Goal: Check status: Check status

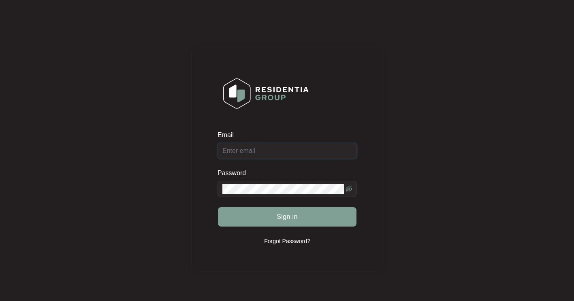
click at [231, 143] on input "Email" at bounding box center [286, 151] width 139 height 16
paste input "[EMAIL_ADDRESS][DOMAIN_NAME]"
type input "[EMAIL_ADDRESS][DOMAIN_NAME]"
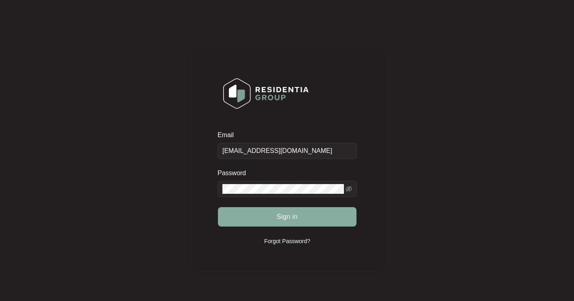
click at [261, 223] on button "Sign in" at bounding box center [287, 216] width 139 height 19
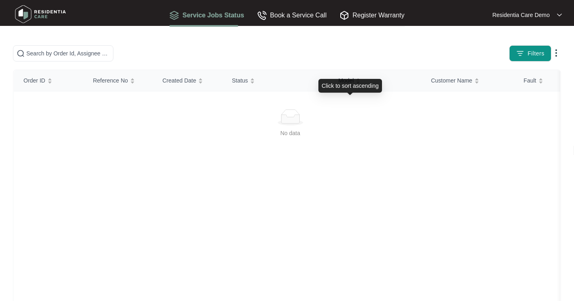
click at [345, 51] on div "Filters" at bounding box center [287, 53] width 554 height 16
click at [551, 58] on img at bounding box center [556, 53] width 10 height 10
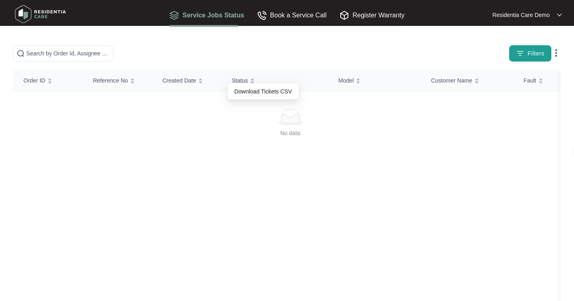
click at [527, 58] on span "Filters" at bounding box center [535, 53] width 17 height 9
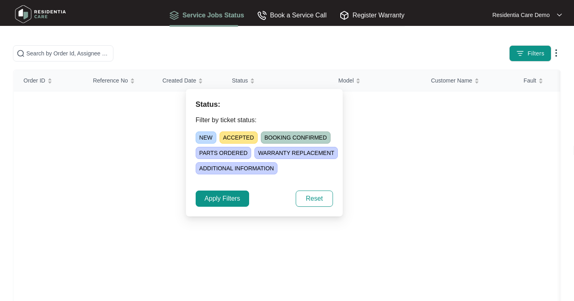
click at [259, 176] on div "Status: Filter by ticket status: NEW ACCEPTED BOOKING CONFIRMED PARTS ORDERED W…" at bounding box center [264, 153] width 157 height 128
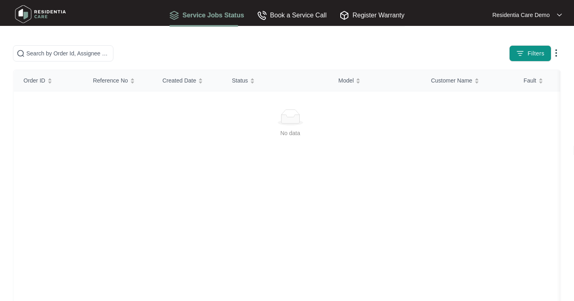
click at [298, 62] on div "Filters" at bounding box center [287, 53] width 554 height 16
click at [303, 11] on div "Book a Service Call" at bounding box center [292, 15] width 70 height 10
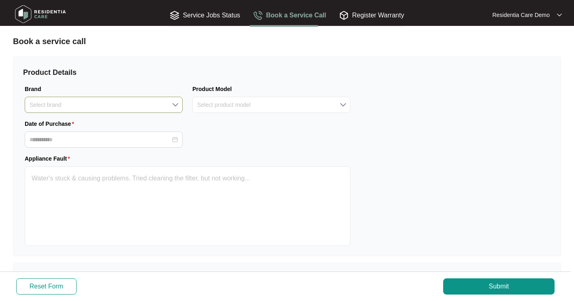
click at [147, 101] on input "Brand" at bounding box center [104, 104] width 148 height 15
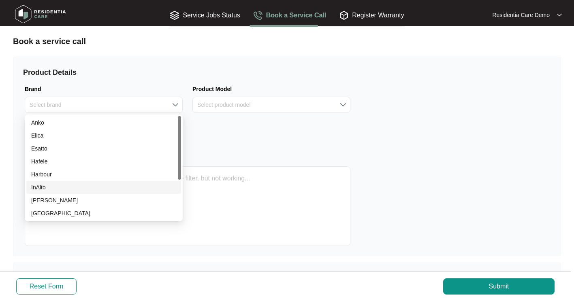
click at [303, 127] on div "Date of Purchase" at bounding box center [187, 133] width 335 height 28
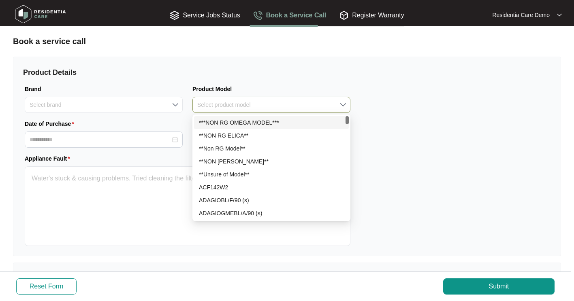
click at [300, 113] on div "Select product model" at bounding box center [271, 105] width 158 height 16
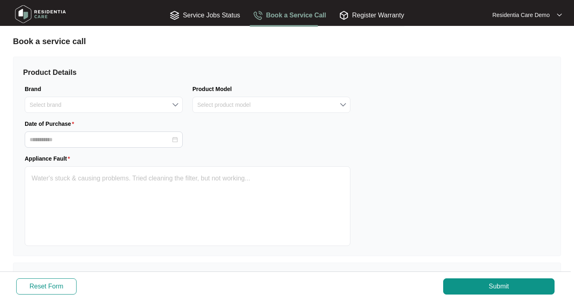
click at [100, 118] on div "Product Details Brand Select brand Product Model Select product model Date of P…" at bounding box center [187, 156] width 348 height 199
click at [86, 143] on input "Date of Purchase" at bounding box center [100, 140] width 141 height 9
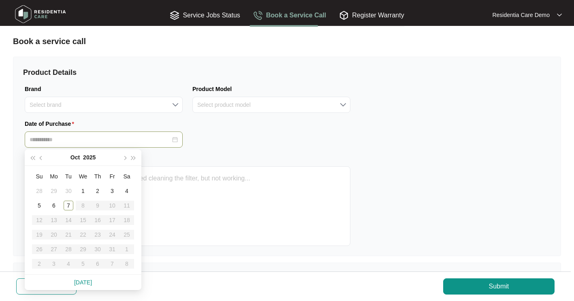
click at [286, 134] on div "Date of Purchase" at bounding box center [187, 133] width 335 height 28
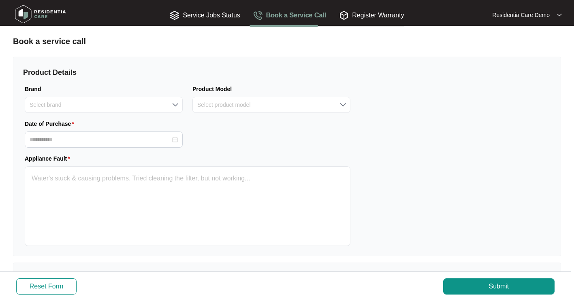
click at [286, 134] on div "Date of Purchase" at bounding box center [187, 133] width 335 height 28
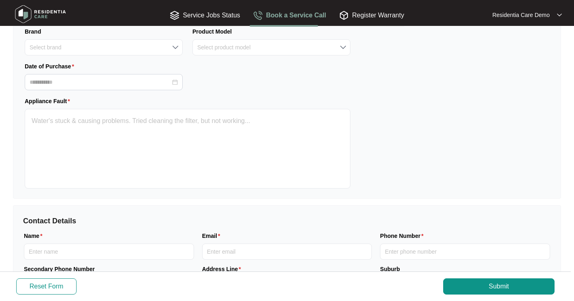
scroll to position [138, 0]
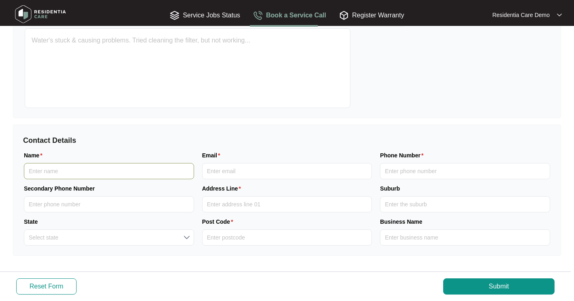
click at [118, 173] on input "Name" at bounding box center [109, 171] width 170 height 16
click at [260, 149] on div "Contact Details Name Email Phone Number Secondary Phone Number Address Line Sub…" at bounding box center [286, 190] width 547 height 130
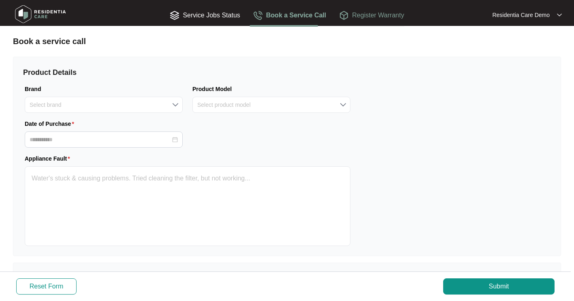
click at [351, 16] on div "Register Warranty" at bounding box center [371, 15] width 65 height 10
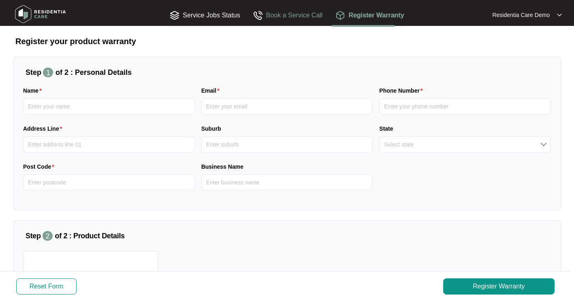
click at [297, 16] on div "Book a Service Call" at bounding box center [288, 15] width 70 height 10
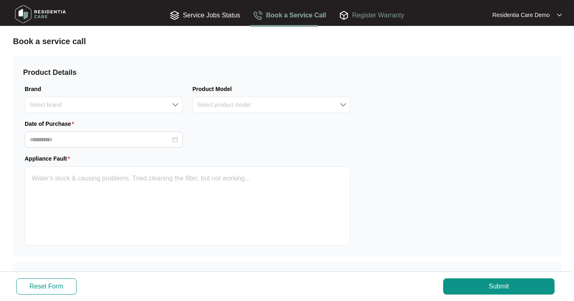
click at [376, 16] on div "Register Warranty" at bounding box center [371, 15] width 65 height 10
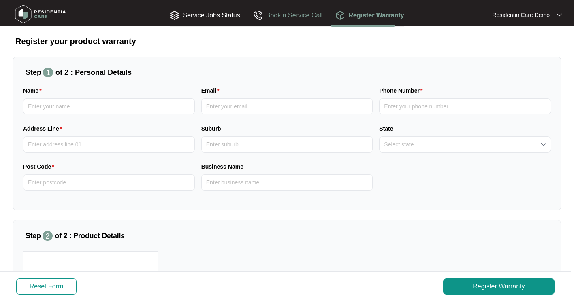
click at [273, 16] on div "Book a Service Call" at bounding box center [288, 15] width 70 height 10
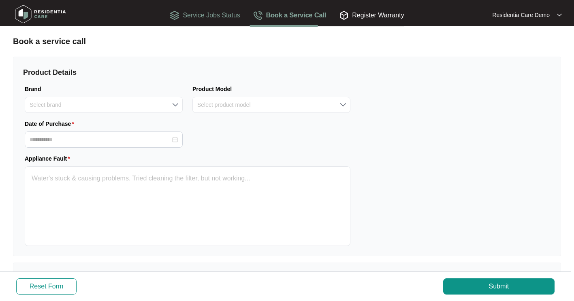
click at [204, 17] on div "Service Jobs Status" at bounding box center [205, 15] width 70 height 10
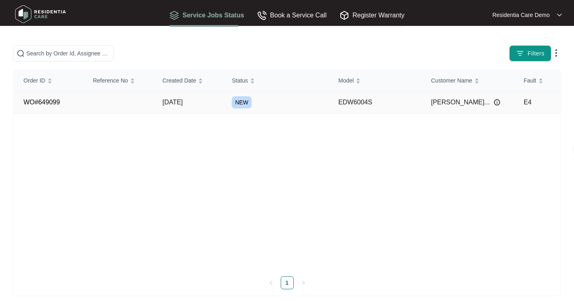
click at [460, 107] on span "[PERSON_NAME]..." at bounding box center [460, 103] width 59 height 10
click at [349, 114] on td "EDW6004S" at bounding box center [374, 103] width 93 height 22
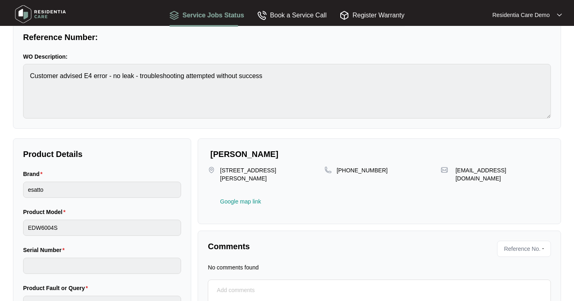
scroll to position [50, 0]
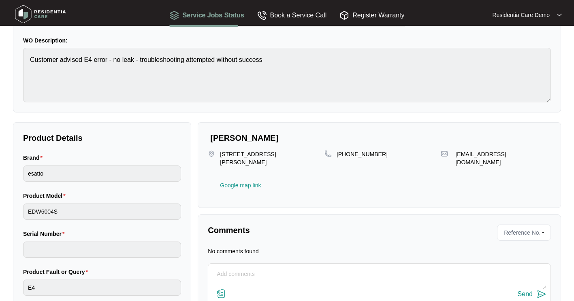
click at [250, 273] on textarea at bounding box center [379, 278] width 334 height 21
click at [43, 16] on img at bounding box center [40, 14] width 57 height 24
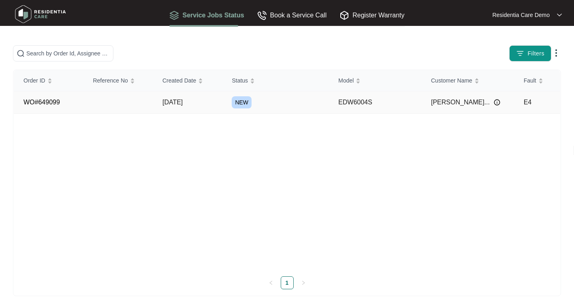
click at [494, 106] on img at bounding box center [497, 102] width 6 height 6
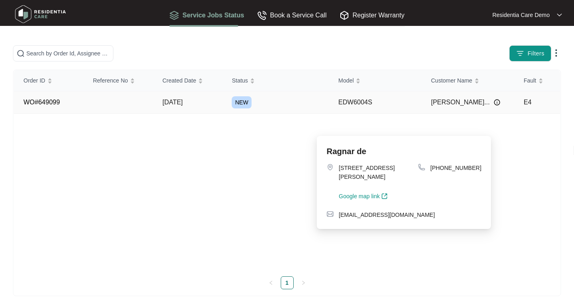
click at [494, 106] on img at bounding box center [497, 102] width 6 height 6
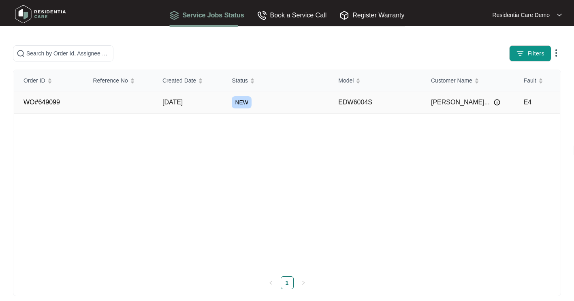
click at [494, 106] on img at bounding box center [497, 102] width 6 height 6
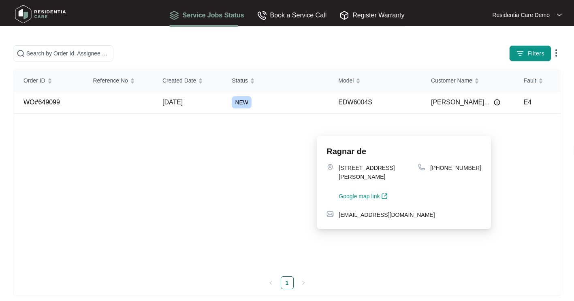
click at [0, 152] on html "**********" at bounding box center [287, 154] width 574 height 309
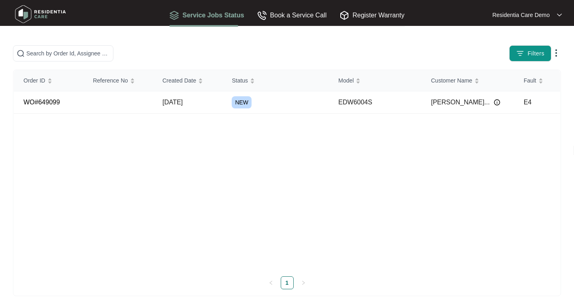
click at [0, 152] on html "**********" at bounding box center [287, 154] width 574 height 309
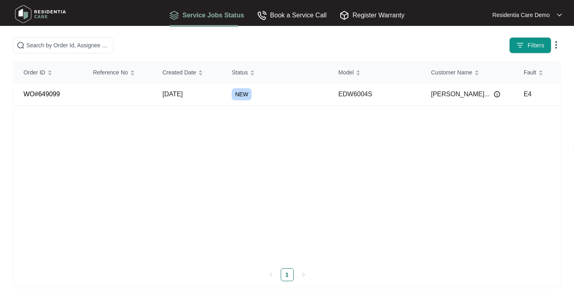
scroll to position [31, 0]
